Goal: Task Accomplishment & Management: Use online tool/utility

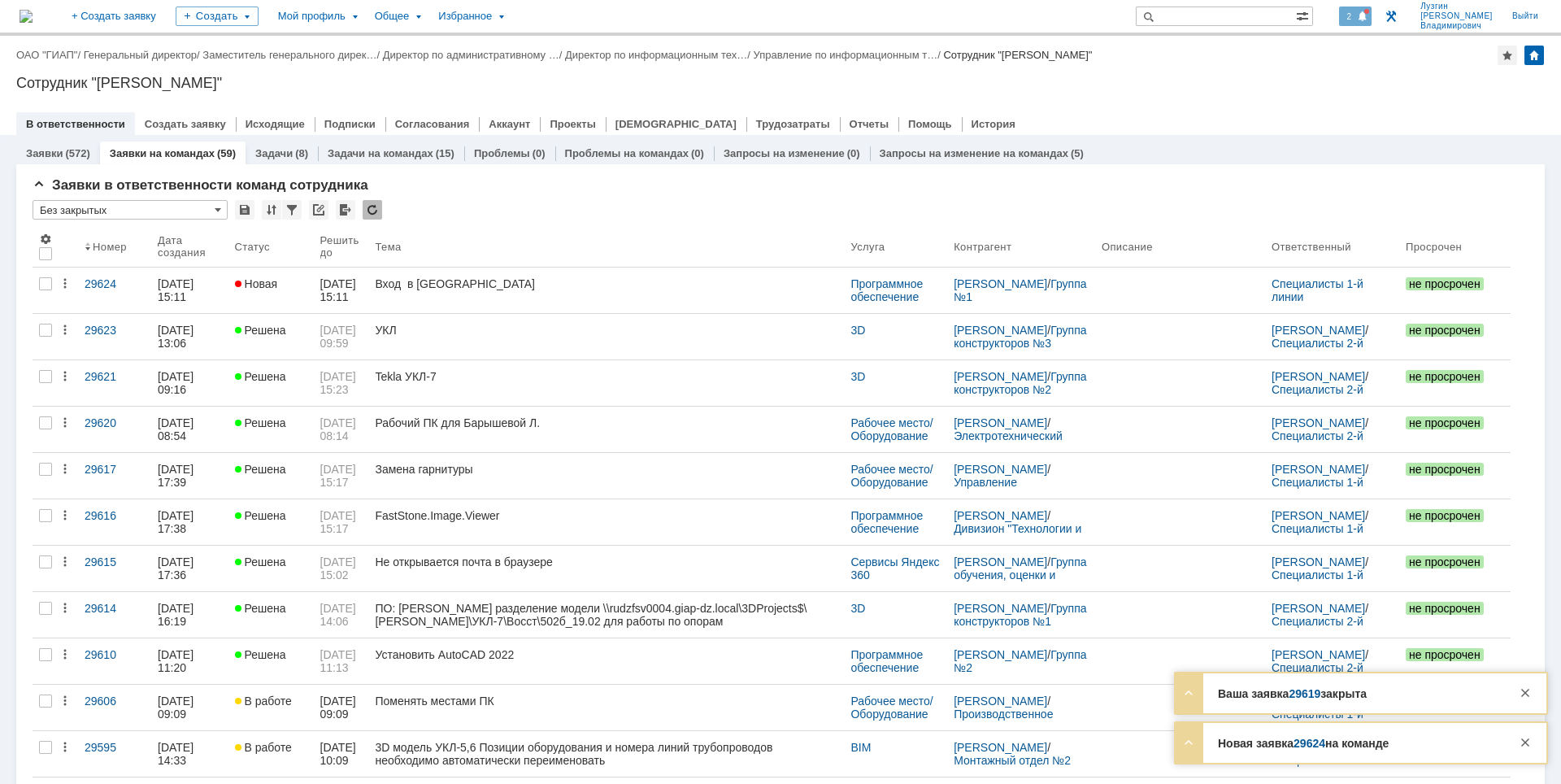
click at [1368, 14] on span at bounding box center [1362, 17] width 11 height 13
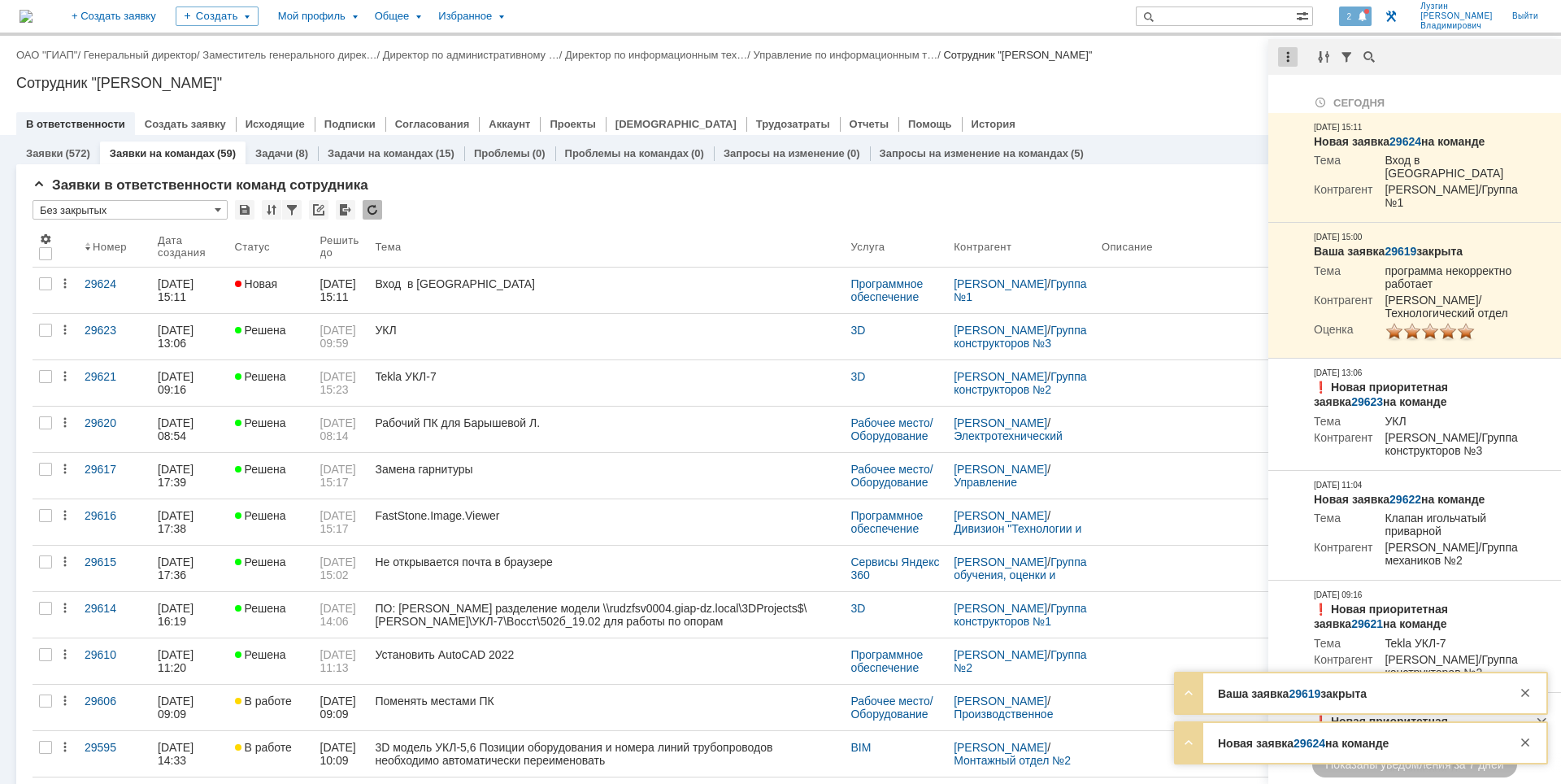
click at [1281, 59] on div at bounding box center [1288, 57] width 19 height 19
drag, startPoint x: 1309, startPoint y: 92, endPoint x: 1218, endPoint y: 88, distance: 91.1
click at [1310, 93] on div "Отметить уведомления прочитанными" at bounding box center [1400, 98] width 218 height 11
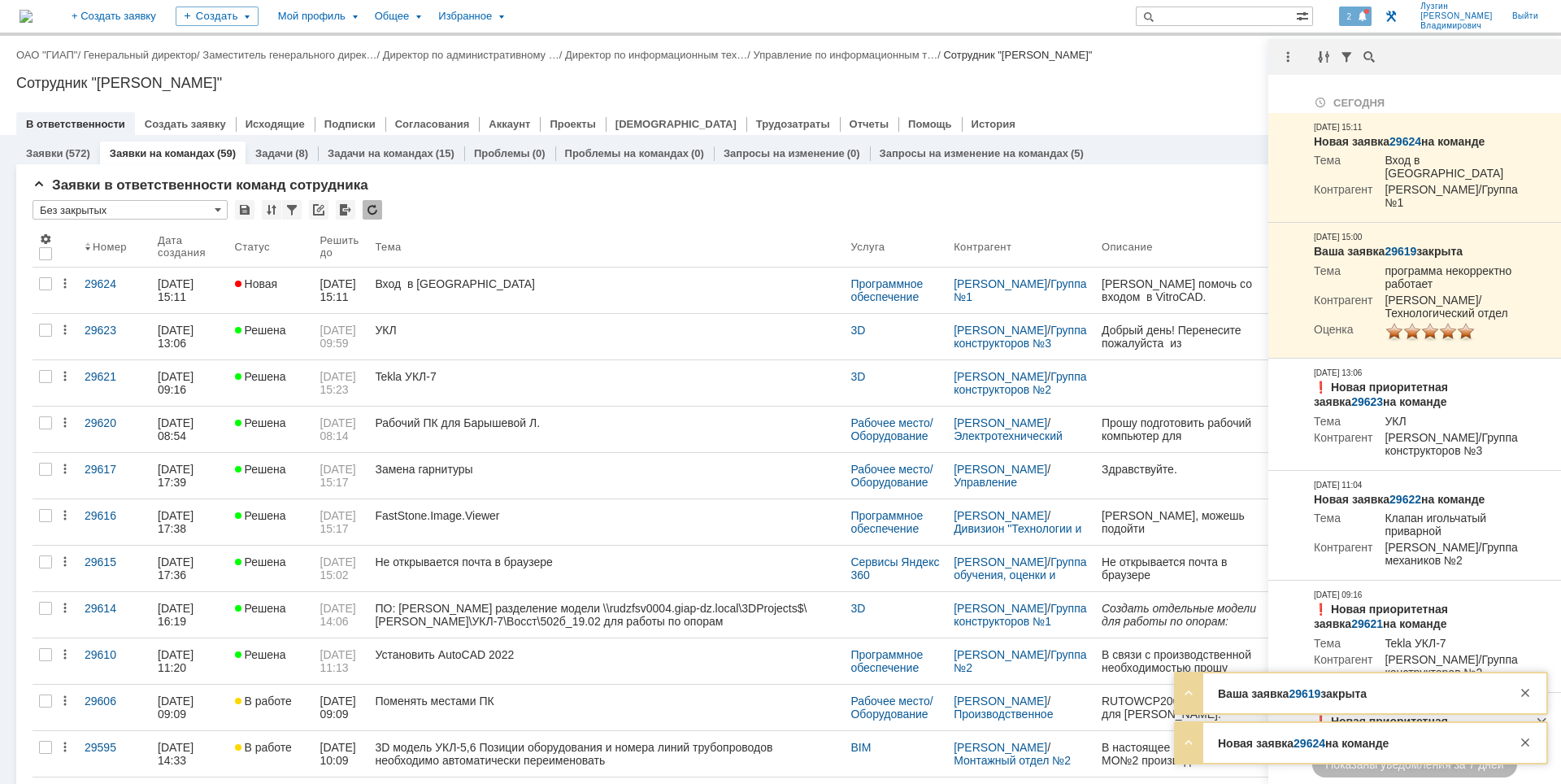
click at [1211, 88] on div "Сотрудник "[PERSON_NAME]"" at bounding box center [780, 83] width 1529 height 16
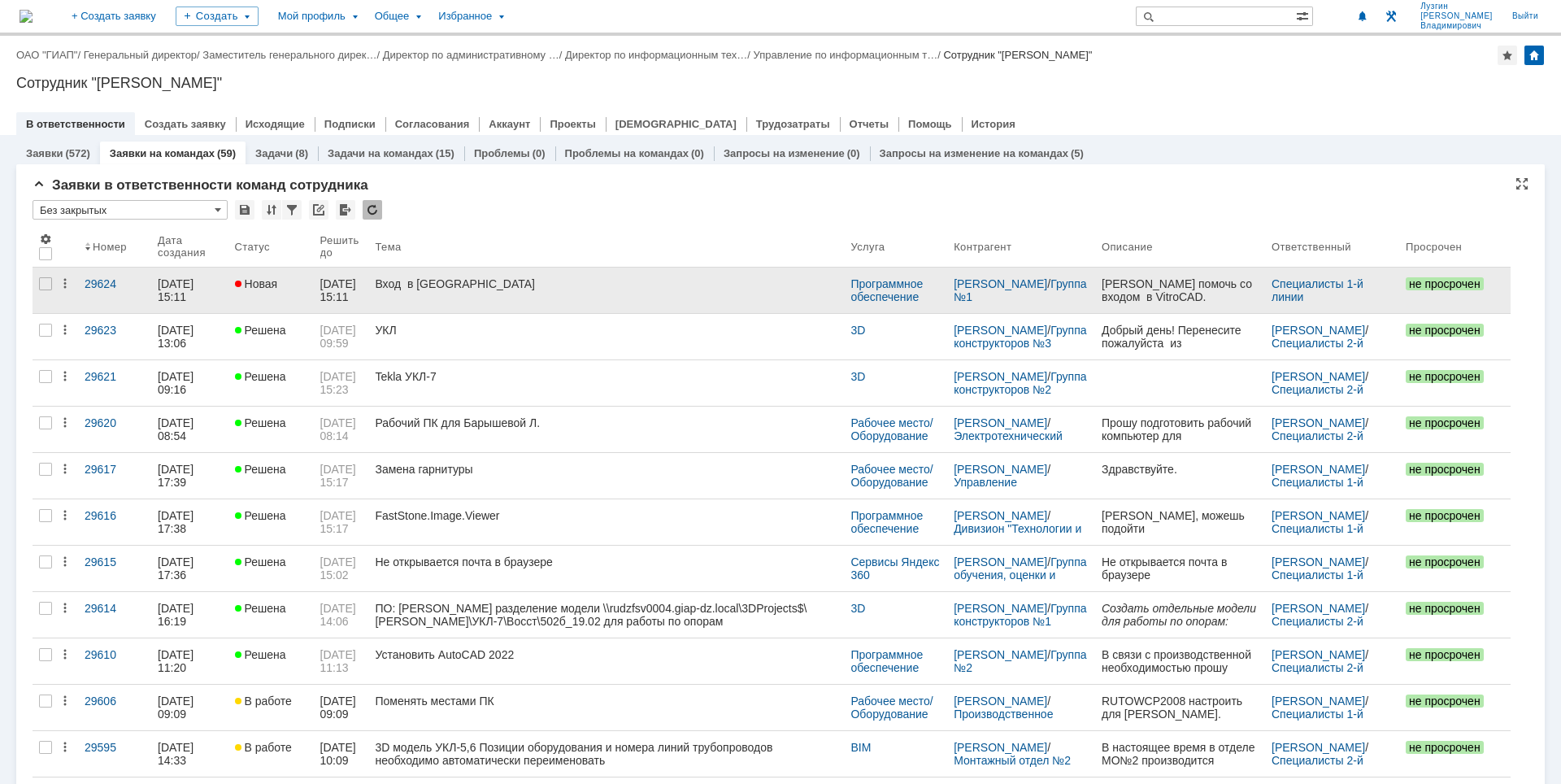
click at [729, 304] on link "Вход в [GEOGRAPHIC_DATA]" at bounding box center [606, 291] width 476 height 46
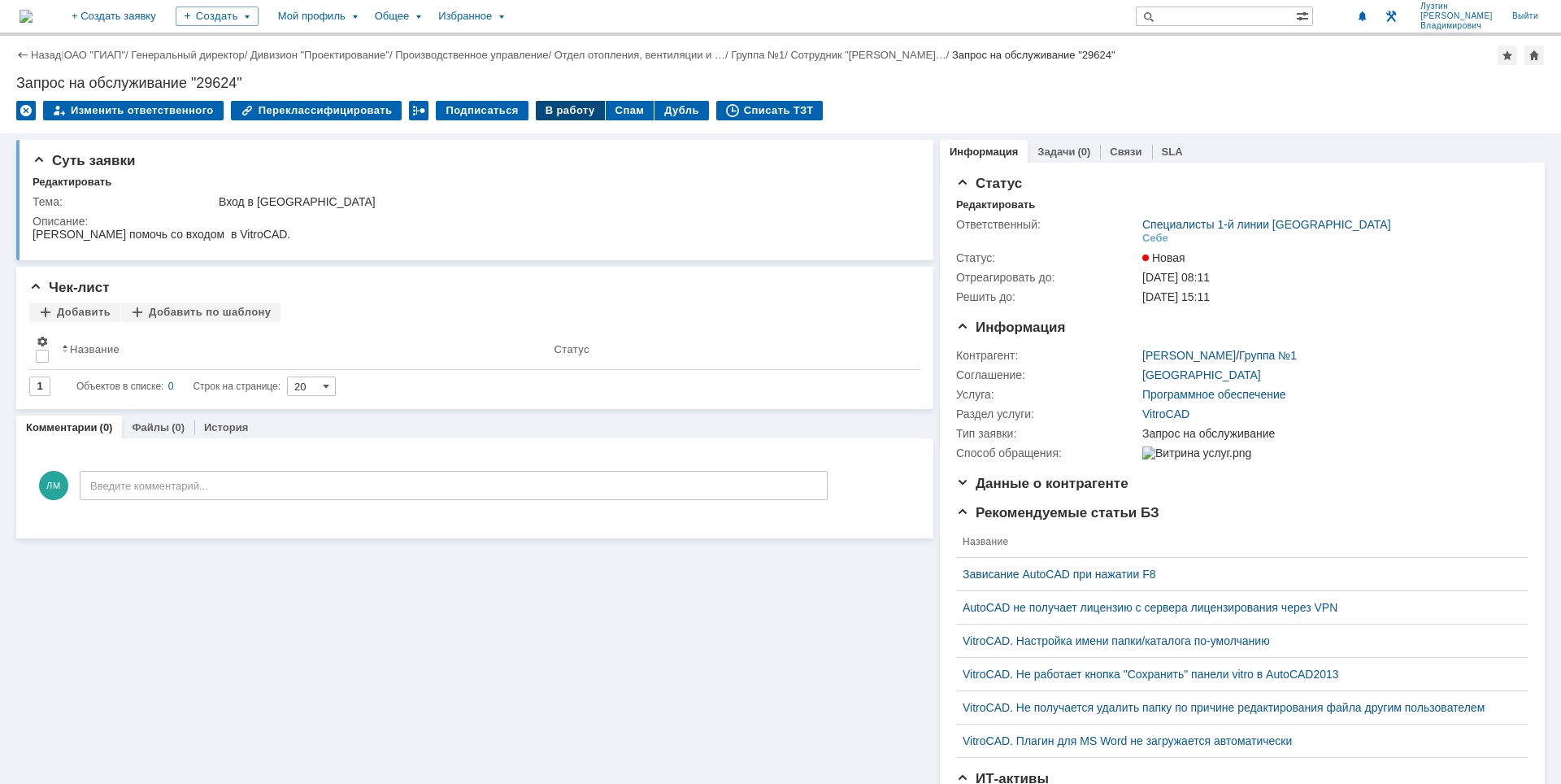
click at [572, 108] on div "В работу" at bounding box center [570, 110] width 69 height 19
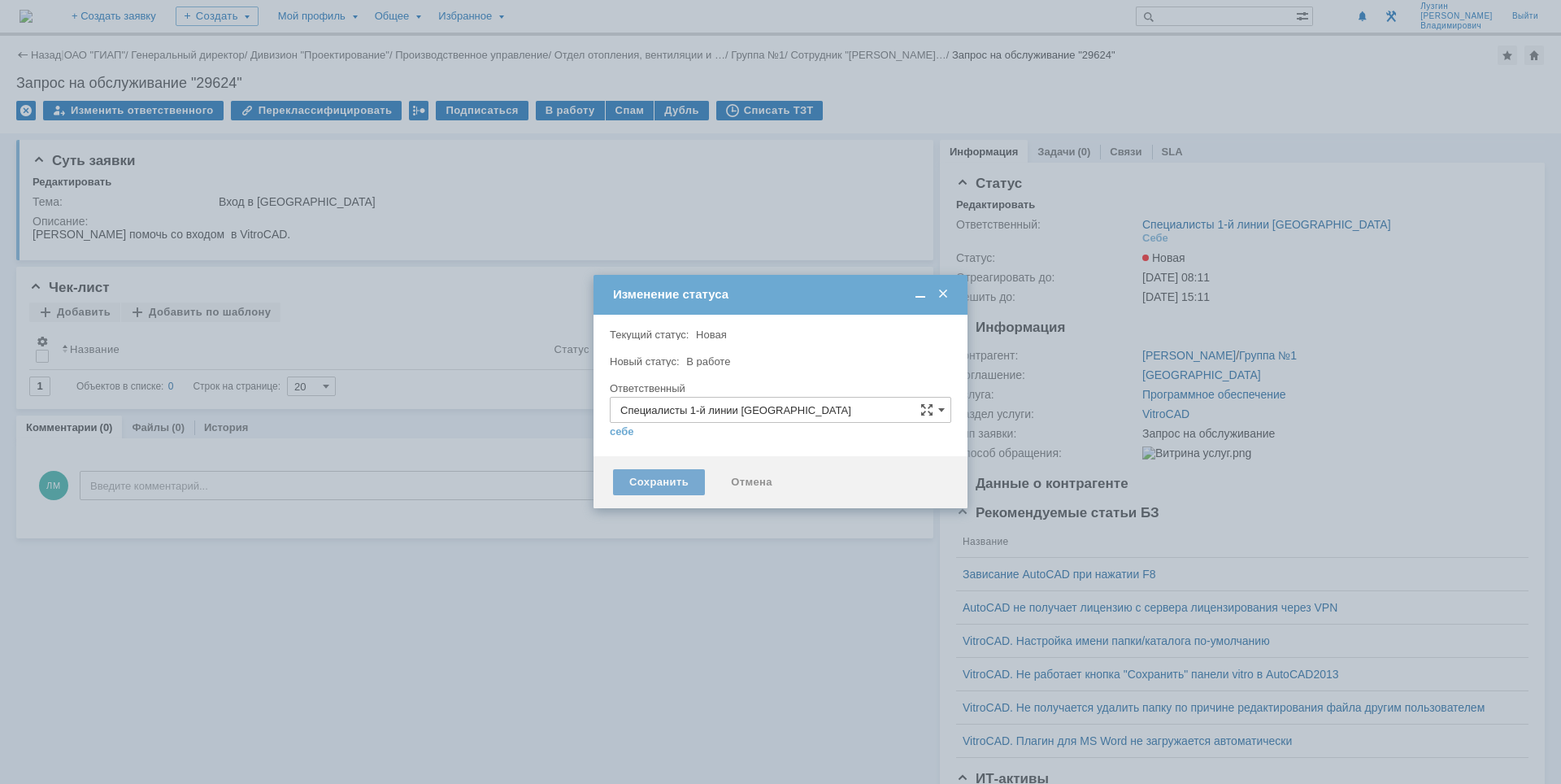
type input "[PERSON_NAME]"
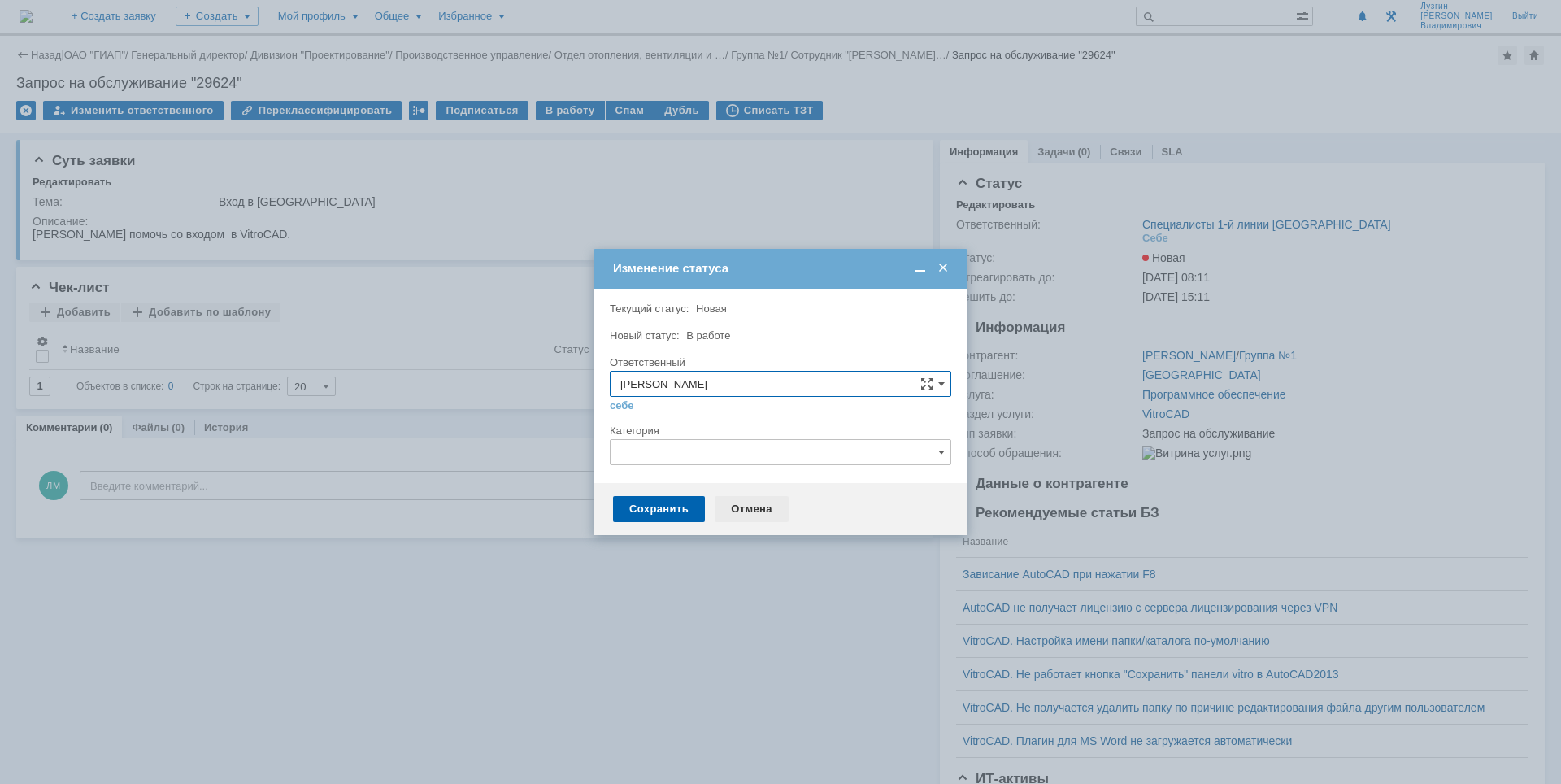
click at [742, 512] on div "Отмена" at bounding box center [752, 509] width 74 height 26
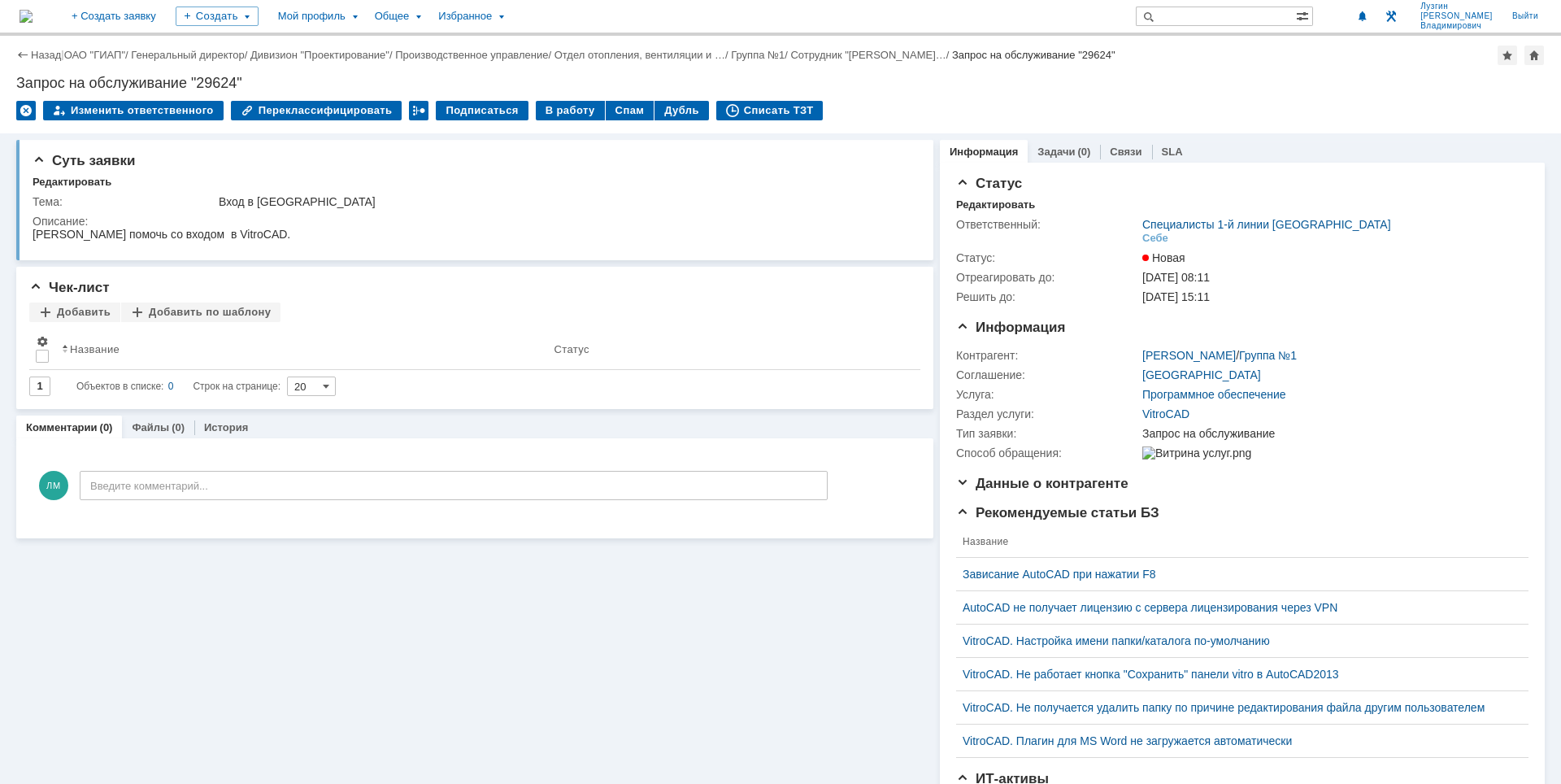
click at [985, 88] on div "Запрос на обслуживание "29624"" at bounding box center [780, 83] width 1529 height 16
click at [980, 201] on div "Редактировать" at bounding box center [996, 204] width 79 height 13
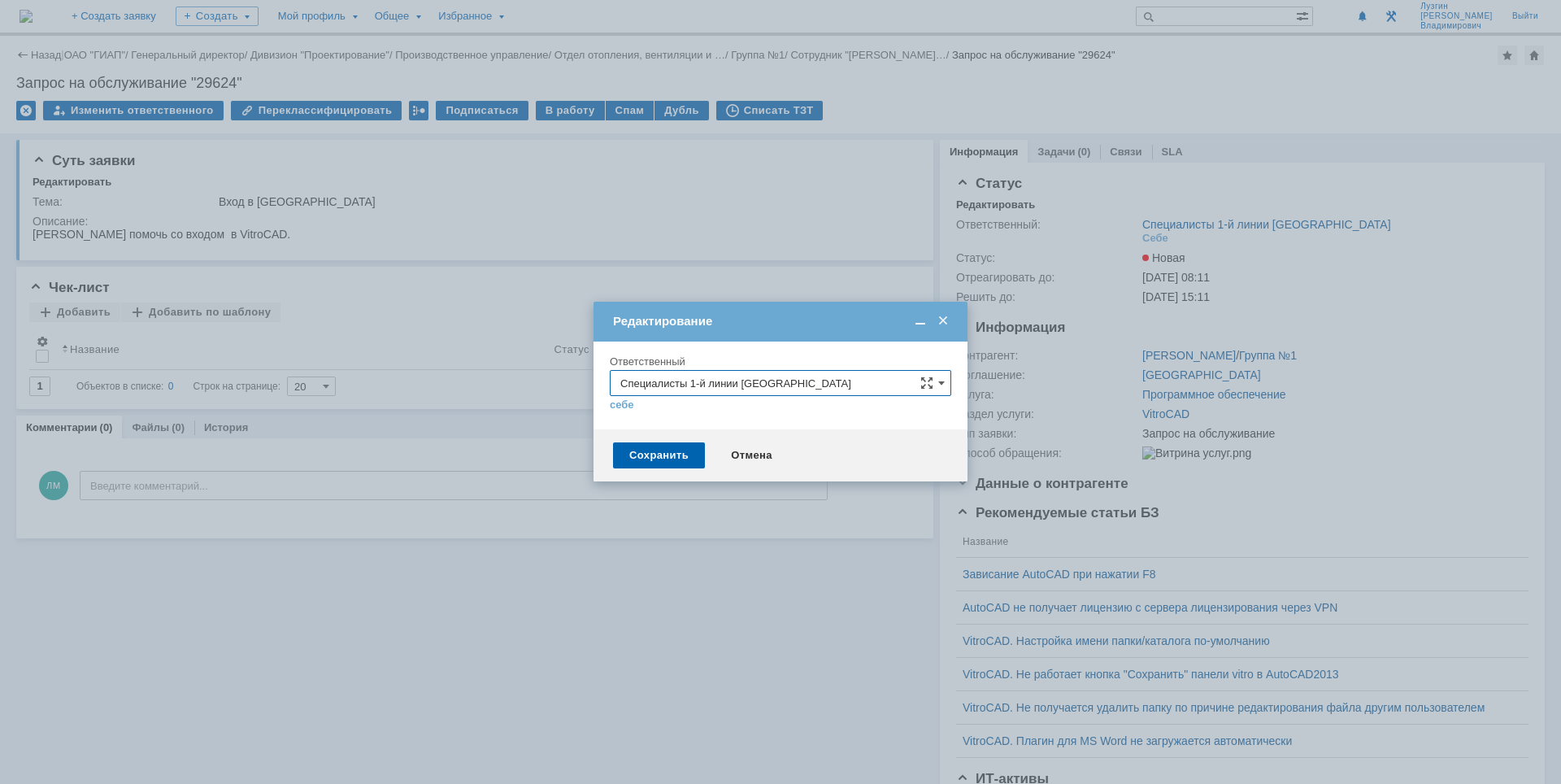
click at [856, 377] on input "Специалисты 1-й линии [GEOGRAPHIC_DATA]" at bounding box center [781, 383] width 341 height 26
click at [800, 567] on div "Специалисты 2-й линии САПР [GEOGRAPHIC_DATA]" at bounding box center [781, 574] width 340 height 26
type input "Специалисты 2-й линии САПР [GEOGRAPHIC_DATA]"
click at [675, 458] on div "Сохранить" at bounding box center [659, 455] width 92 height 26
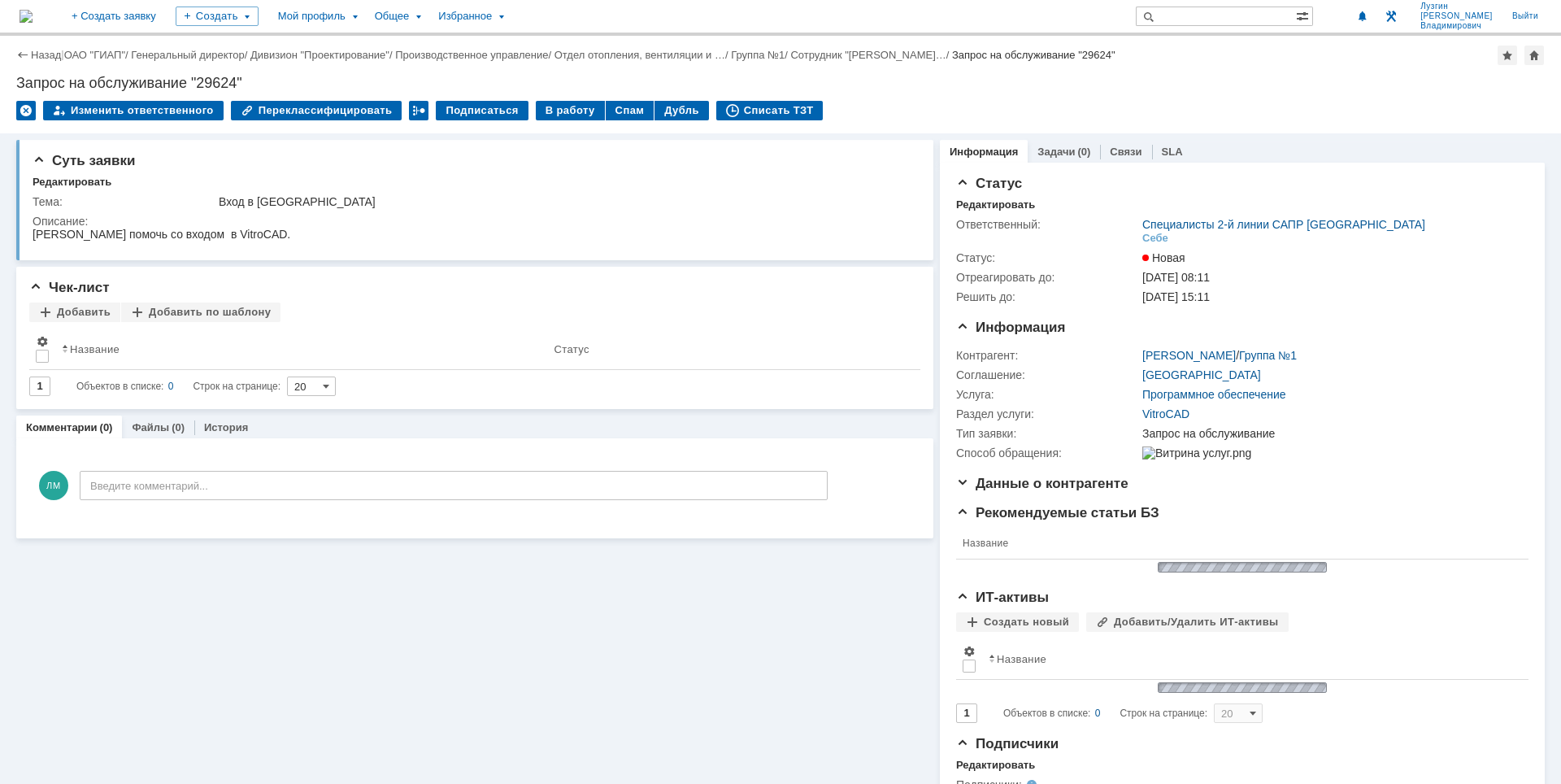
scroll to position [0, 0]
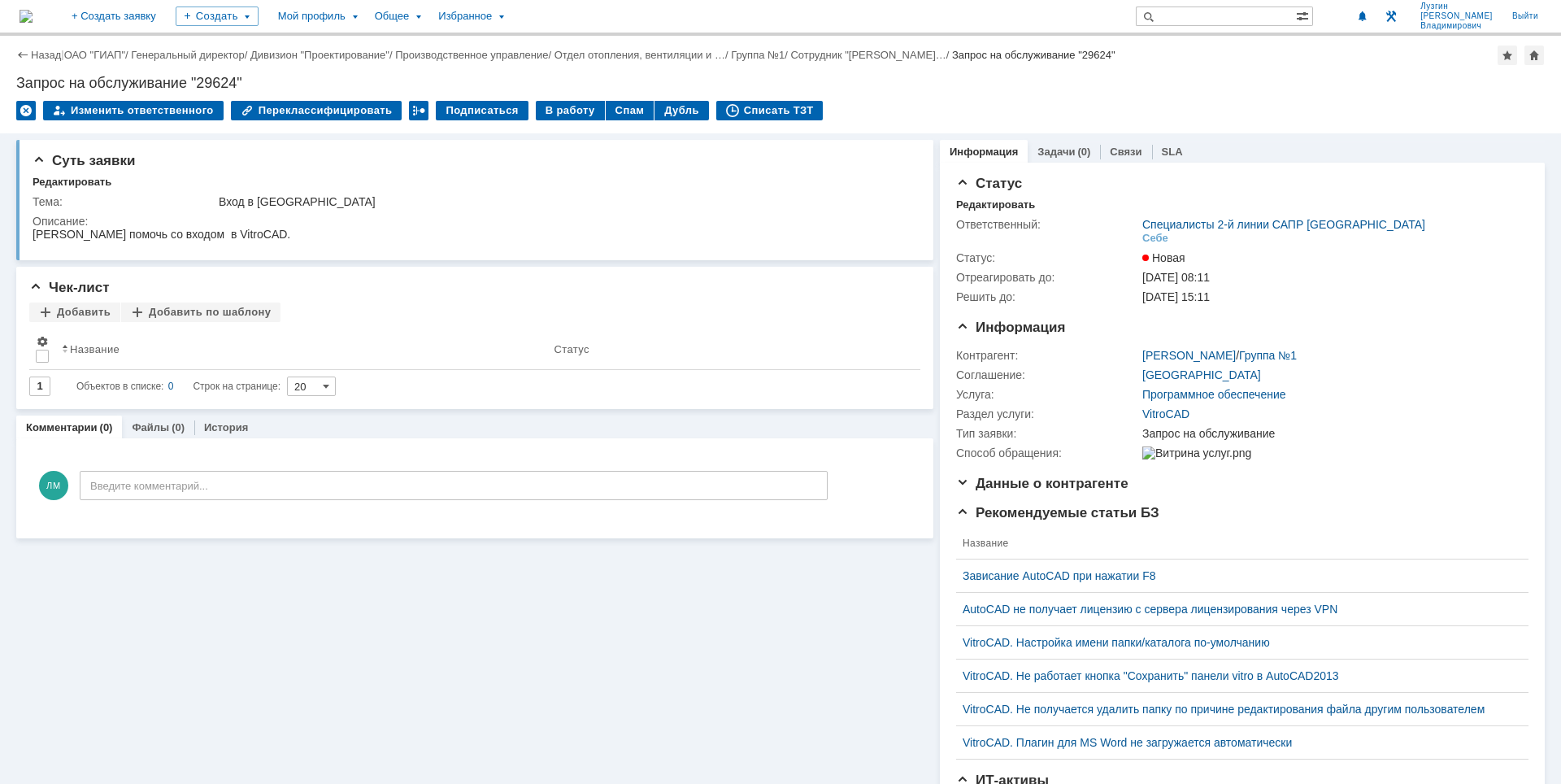
click at [32, 23] on img at bounding box center [25, 16] width 13 height 13
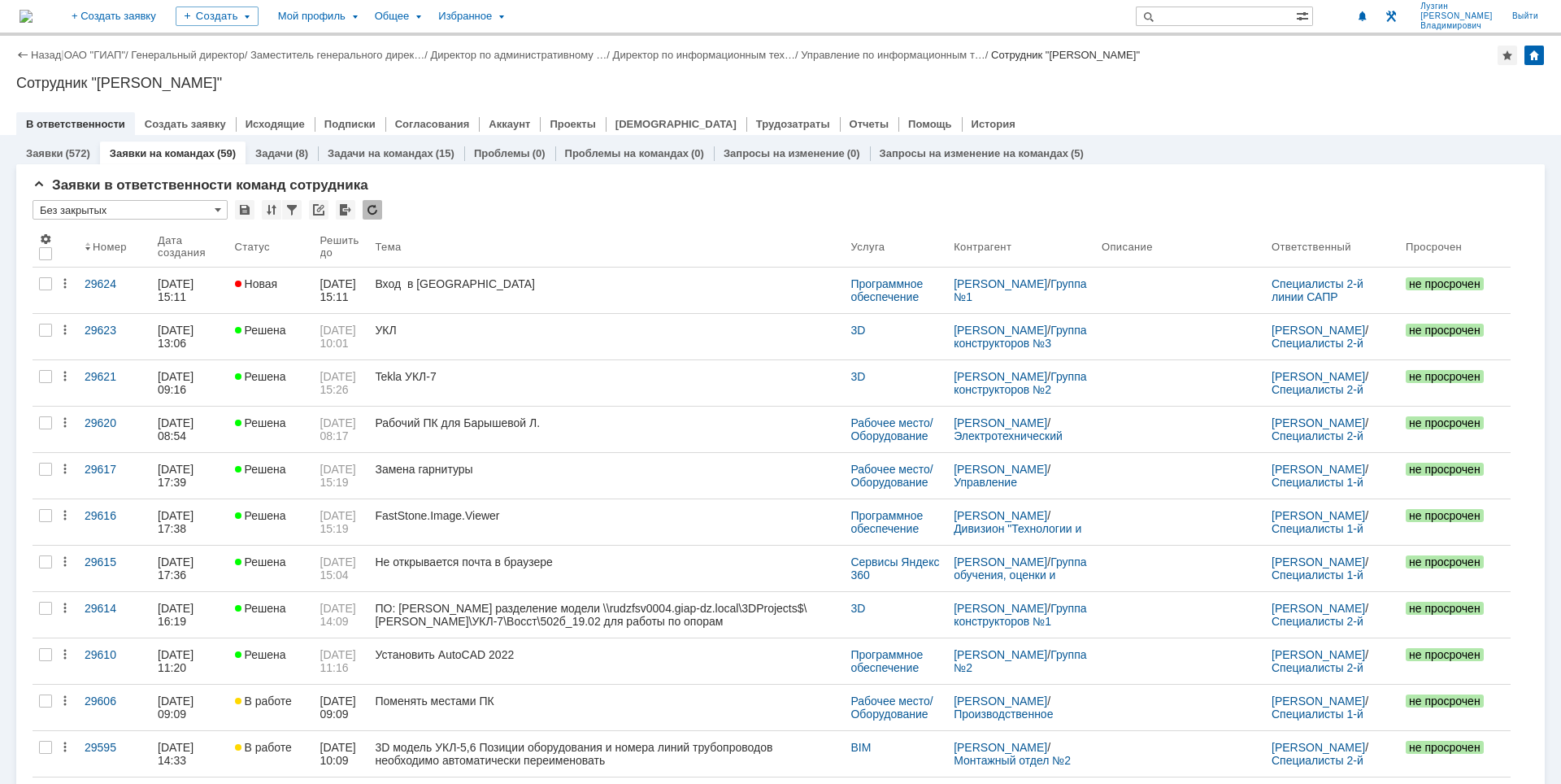
click at [1202, 84] on div "Сотрудник "[PERSON_NAME]"" at bounding box center [780, 83] width 1529 height 16
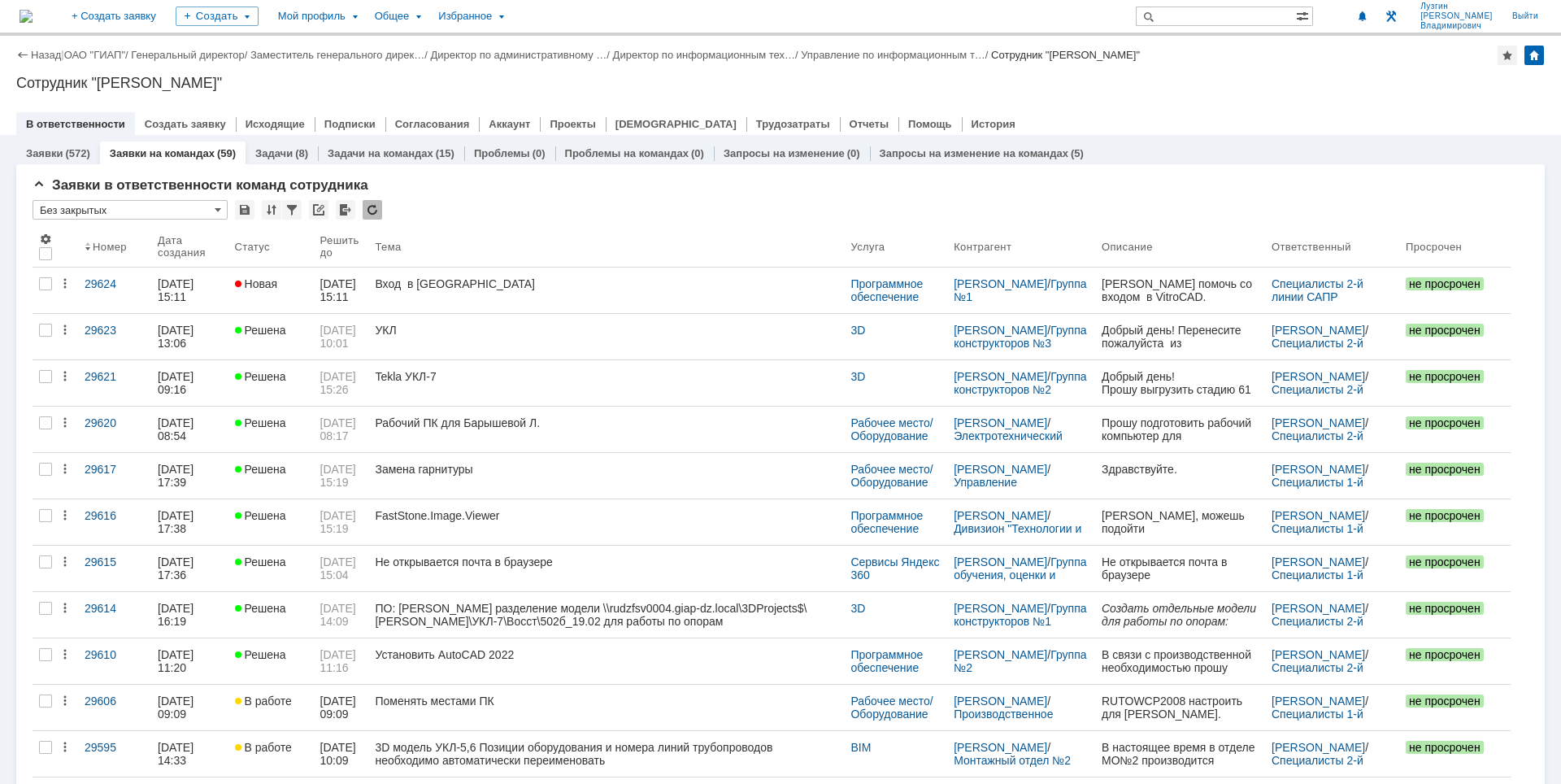
click at [1319, 83] on div "Сотрудник "[PERSON_NAME]"" at bounding box center [780, 83] width 1529 height 16
drag, startPoint x: 1236, startPoint y: 89, endPoint x: 1161, endPoint y: 106, distance: 76.9
click at [1229, 89] on div "Сотрудник "[PERSON_NAME]"" at bounding box center [780, 83] width 1529 height 16
click at [1109, 86] on div "Сотрудник "[PERSON_NAME]"" at bounding box center [780, 83] width 1529 height 16
click at [895, 71] on div "Назад | ОАО "ГИАП" / Генеральный директор / Заместитель генерального дирек… / Д…" at bounding box center [780, 84] width 1561 height 99
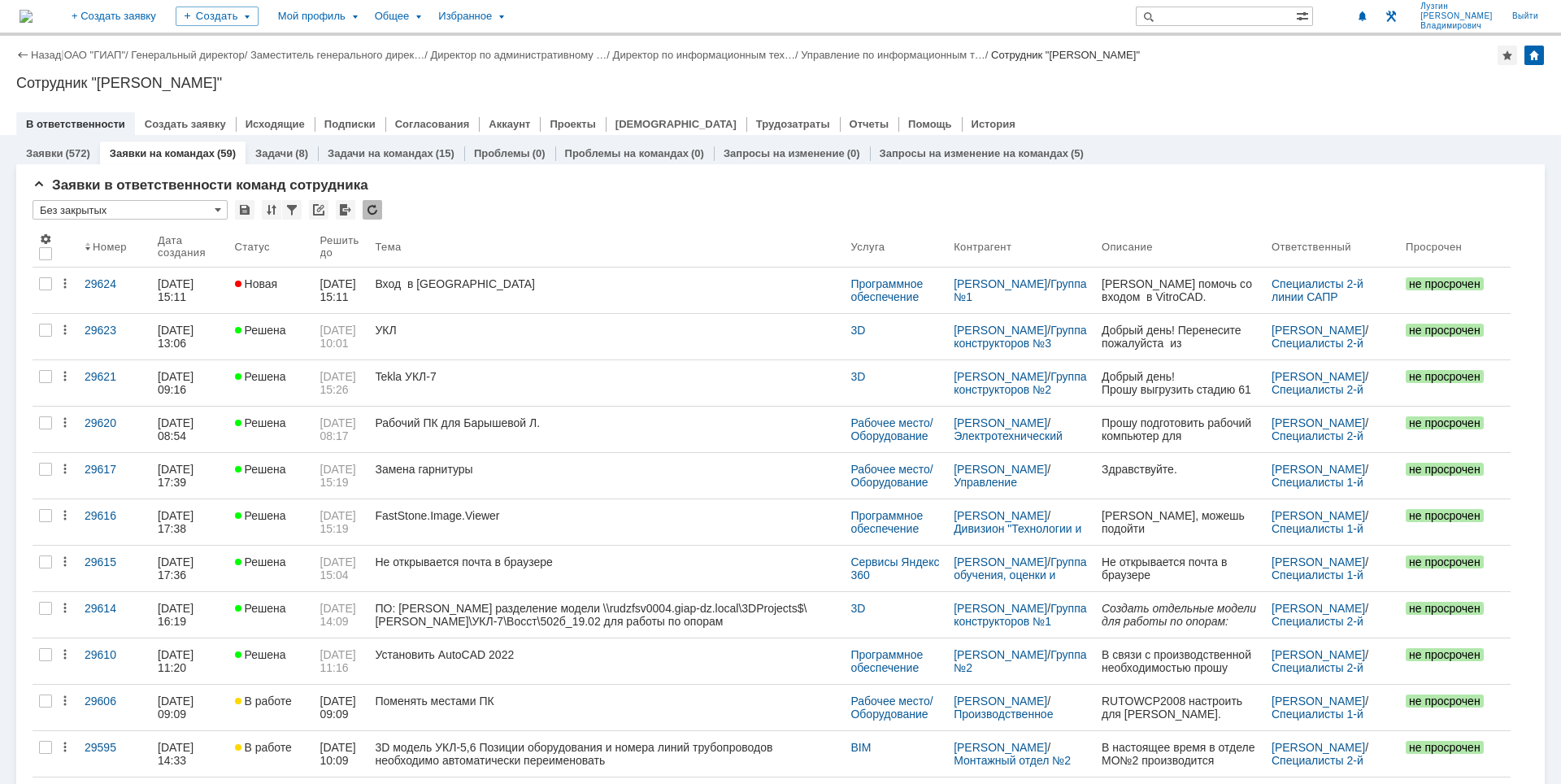
click at [1238, 82] on div "Сотрудник "[PERSON_NAME]"" at bounding box center [780, 83] width 1529 height 16
click at [1040, 87] on div "Сотрудник "[PERSON_NAME]"" at bounding box center [780, 83] width 1529 height 16
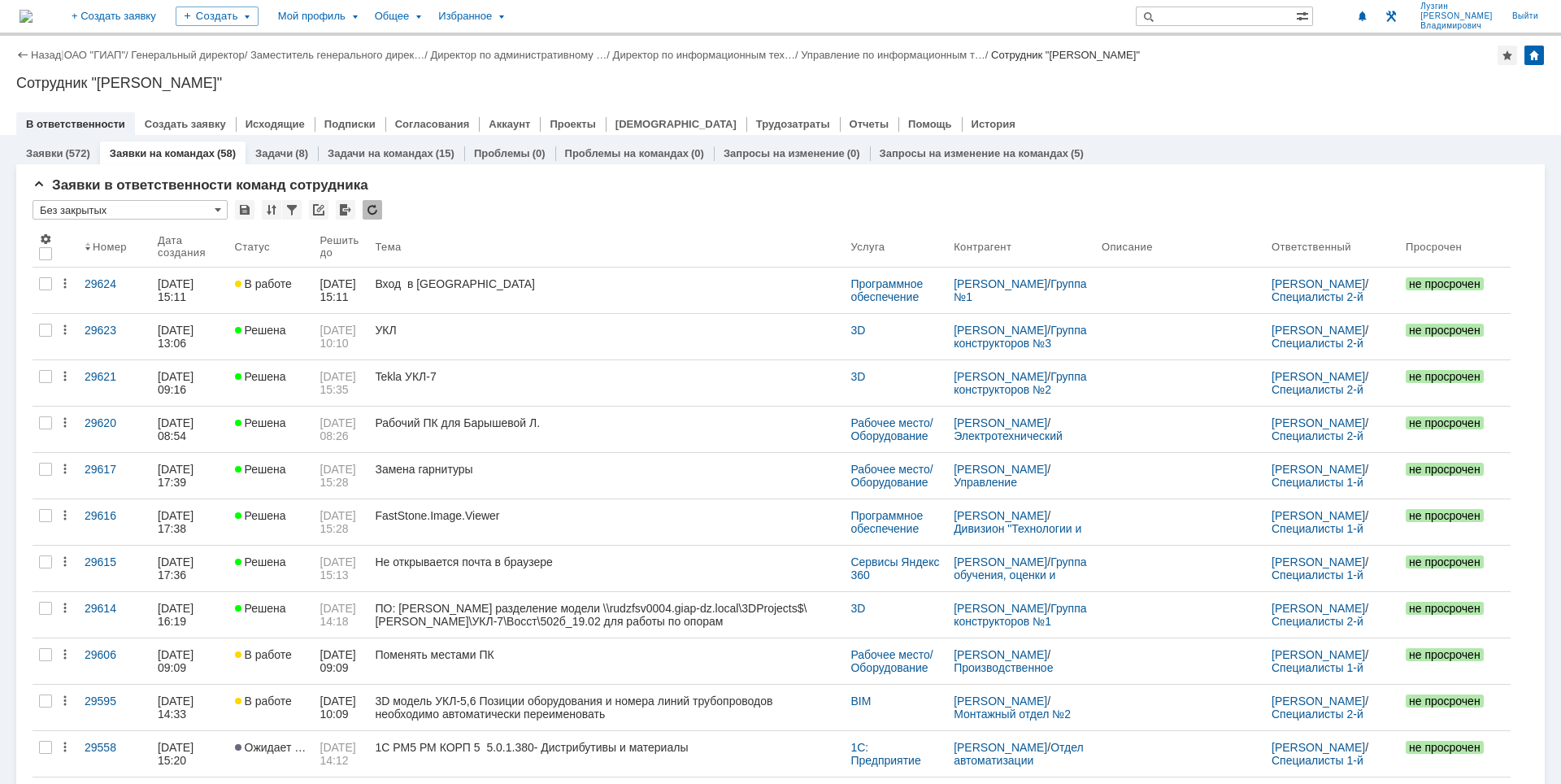
click at [723, 88] on div "Сотрудник "[PERSON_NAME]"" at bounding box center [780, 83] width 1529 height 16
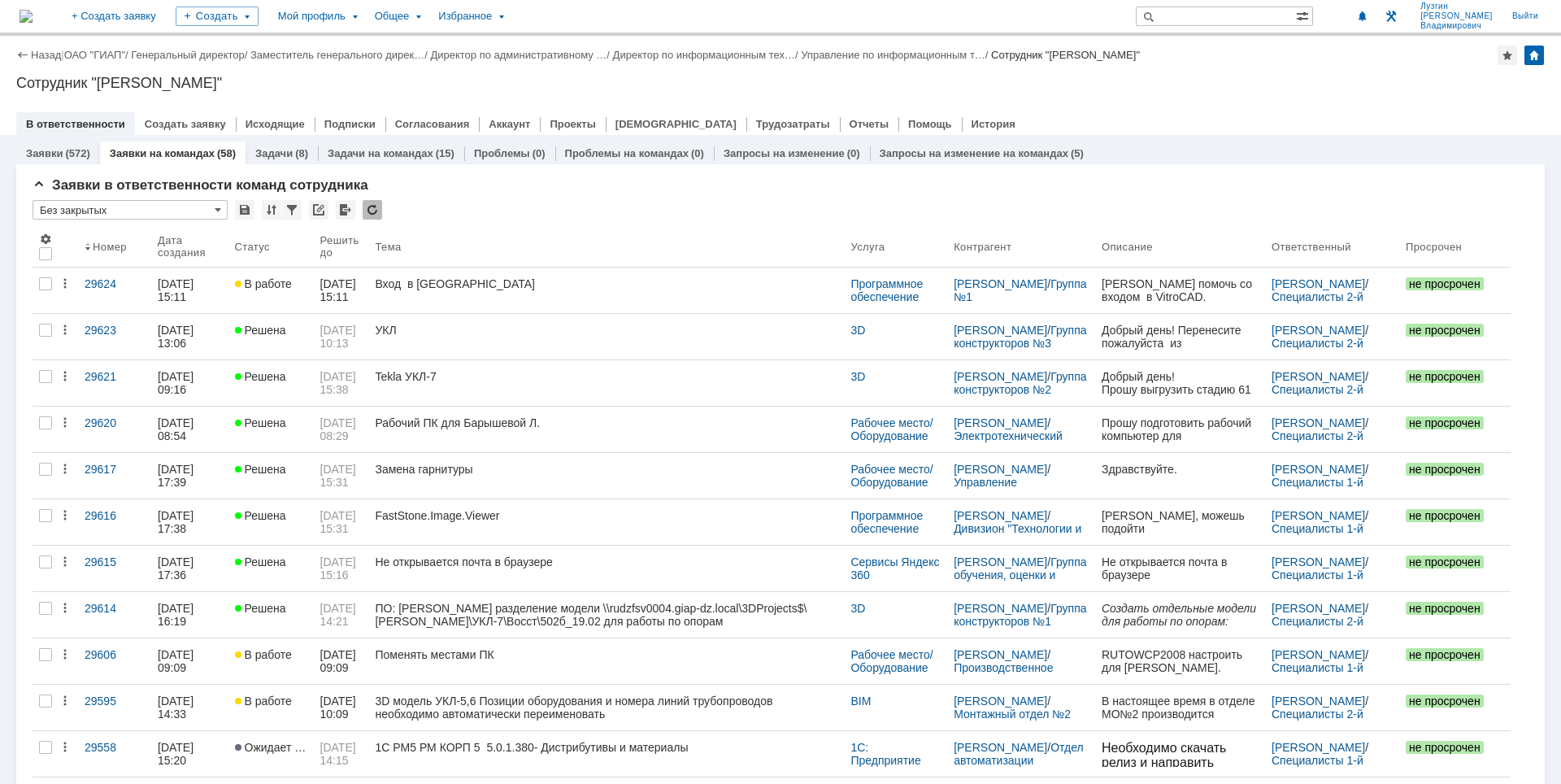
drag, startPoint x: 1160, startPoint y: 85, endPoint x: 1037, endPoint y: 49, distance: 128.2
click at [1128, 73] on div "Назад | ОАО "ГИАП" / Генеральный директор / Заместитель генерального дирек… / Д…" at bounding box center [780, 84] width 1561 height 99
click at [1099, 91] on div "Назад | ОАО "ГИАП" / Генеральный директор / Заместитель генерального дирек… / Д…" at bounding box center [780, 84] width 1561 height 99
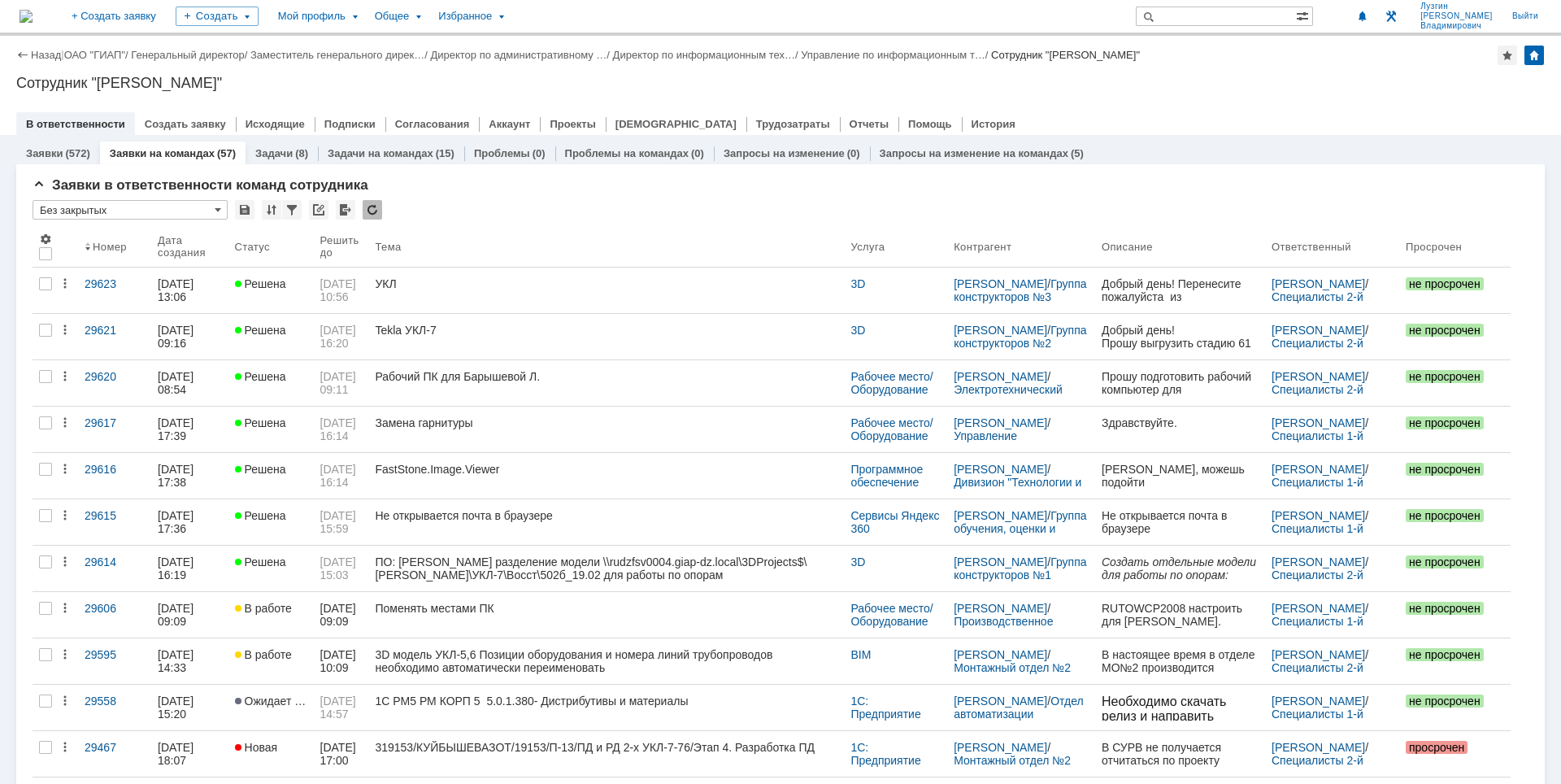
click at [1324, 101] on div at bounding box center [780, 106] width 1529 height 13
click at [1191, 122] on div "В ответственности Создать заявку Исходящие Подписки Согласования Аккаунт Проект…" at bounding box center [780, 123] width 1529 height 23
click at [1217, 75] on div "Сотрудник "[PERSON_NAME]"" at bounding box center [780, 83] width 1529 height 16
click at [1247, 88] on div "Сотрудник "[PERSON_NAME]"" at bounding box center [780, 83] width 1529 height 16
